Goal: Task Accomplishment & Management: Use online tool/utility

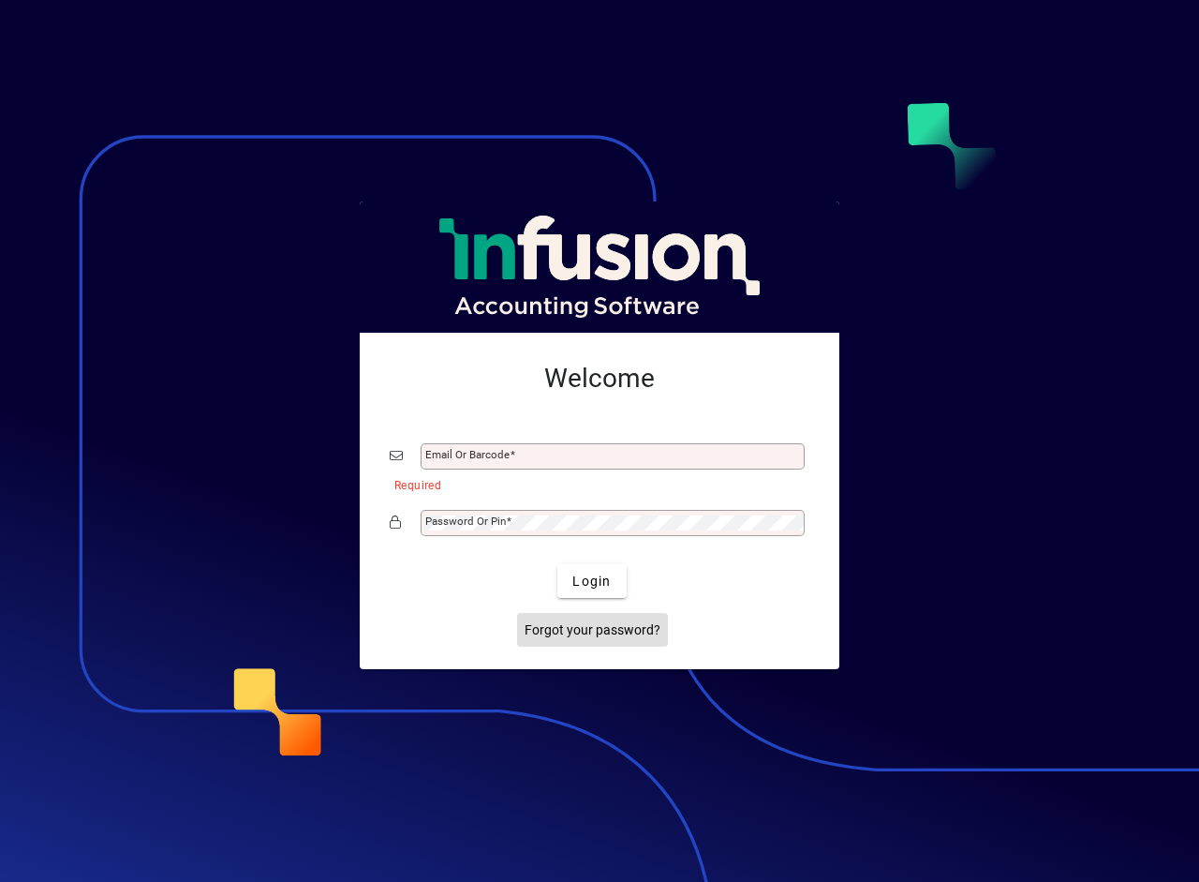
click at [459, 451] on mat-label "Email or Barcode" at bounding box center [467, 454] width 84 height 13
click at [459, 451] on input "Email or Barcode" at bounding box center [614, 456] width 378 height 15
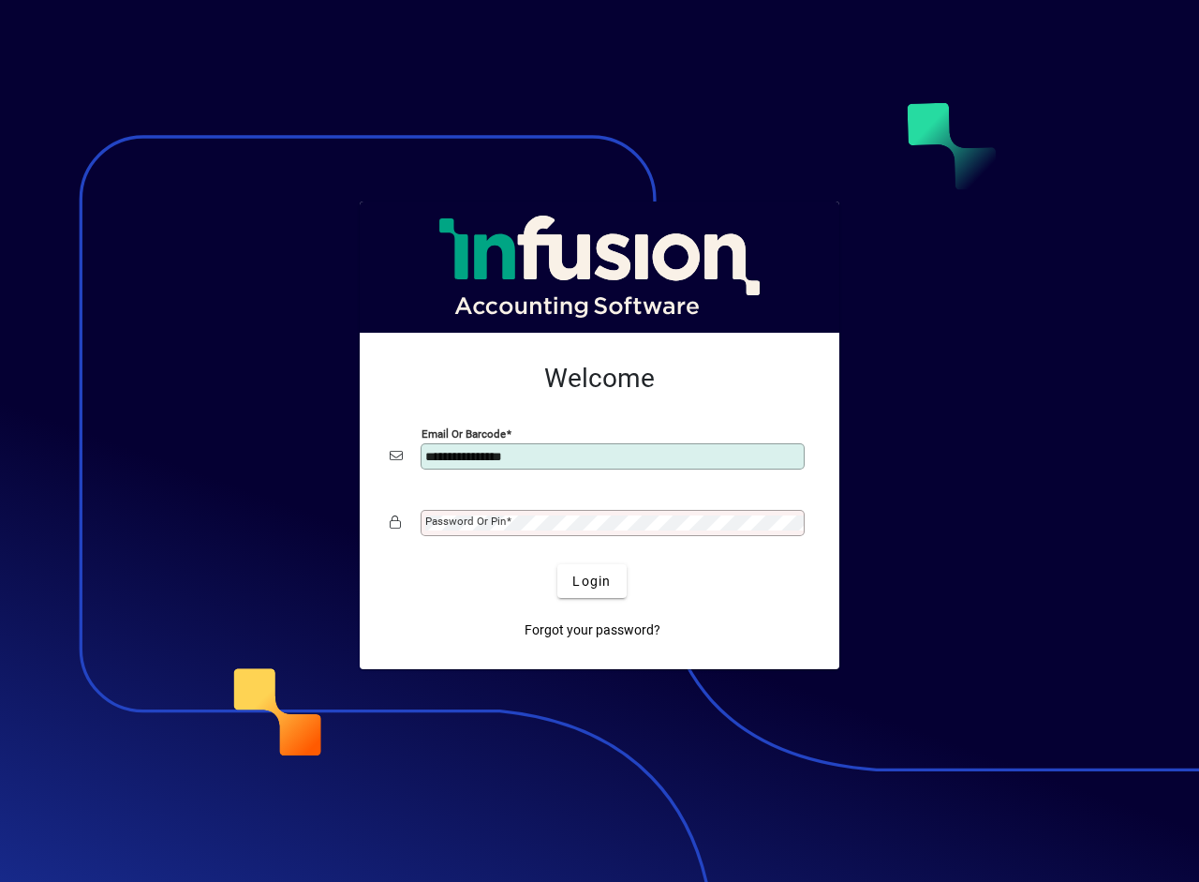
type input "**********"
click at [557, 564] on button "Login" at bounding box center [591, 581] width 68 height 34
